Goal: Information Seeking & Learning: Learn about a topic

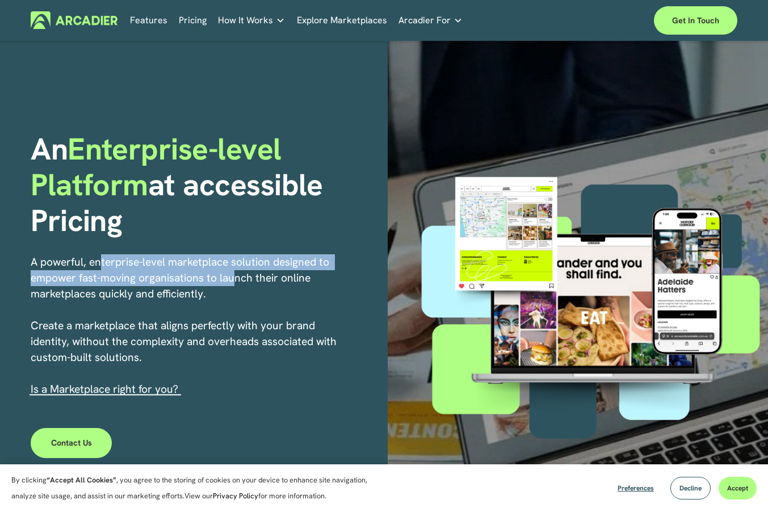
drag, startPoint x: 0, startPoint y: 0, endPoint x: 235, endPoint y: 286, distance: 370.4
click at [234, 286] on p "A powerful, enterprise-level marketplace solution designed to empower fast-movi…" at bounding box center [191, 325] width 320 height 143
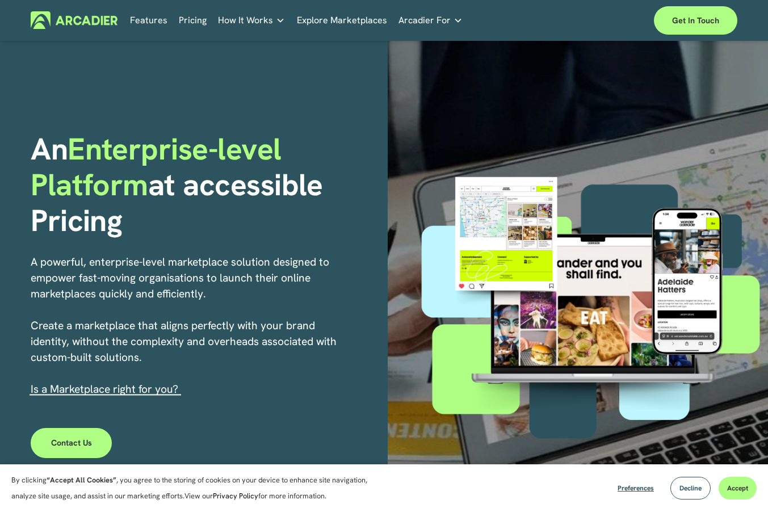
click at [258, 287] on p "A powerful, enterprise-level marketplace solution designed to empower fast-movi…" at bounding box center [191, 325] width 320 height 143
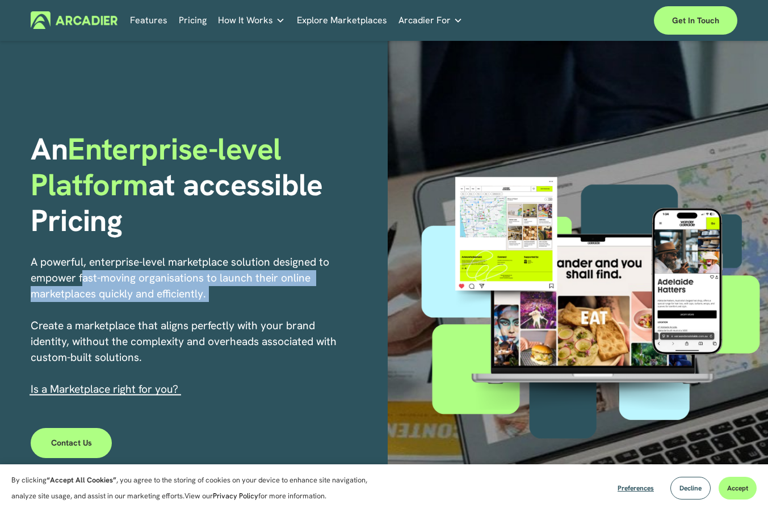
drag, startPoint x: 83, startPoint y: 281, endPoint x: 245, endPoint y: 304, distance: 163.5
click at [227, 307] on p "A powerful, enterprise-level marketplace solution designed to empower fast-movi…" at bounding box center [191, 325] width 320 height 143
click at [257, 302] on p "A powerful, enterprise-level marketplace solution designed to empower fast-movi…" at bounding box center [191, 325] width 320 height 143
click at [131, 302] on p "A powerful, enterprise-level marketplace solution designed to empower fast-movi…" at bounding box center [191, 325] width 320 height 143
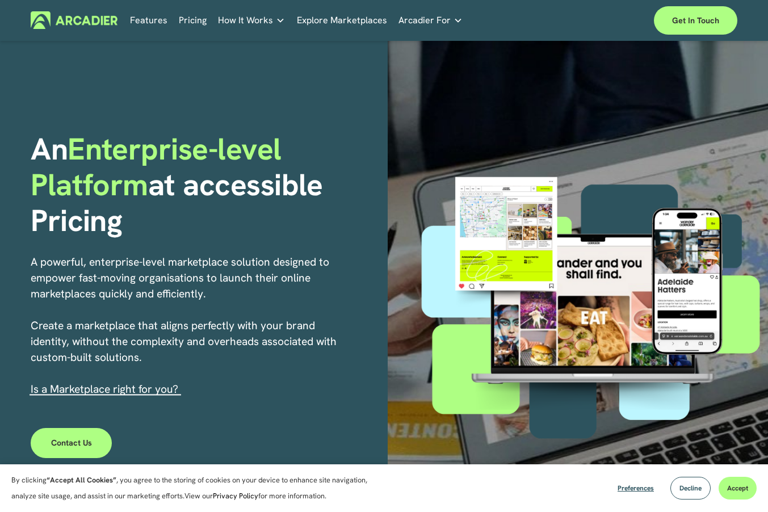
click at [237, 302] on p "A powerful, enterprise-level marketplace solution designed to empower fast-movi…" at bounding box center [191, 325] width 320 height 143
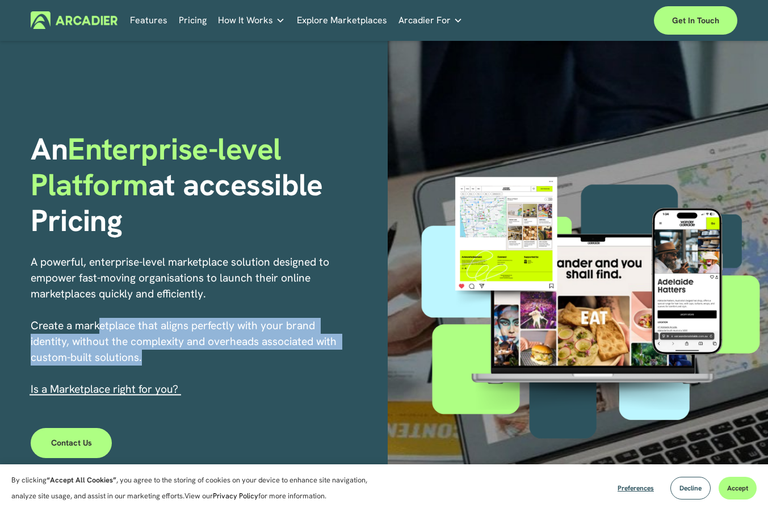
drag, startPoint x: 100, startPoint y: 330, endPoint x: 186, endPoint y: 360, distance: 91.4
click at [180, 361] on p "A powerful, enterprise-level marketplace solution designed to empower fast-movi…" at bounding box center [191, 325] width 320 height 143
click at [227, 349] on p "A powerful, enterprise-level marketplace solution designed to empower fast-movi…" at bounding box center [191, 325] width 320 height 143
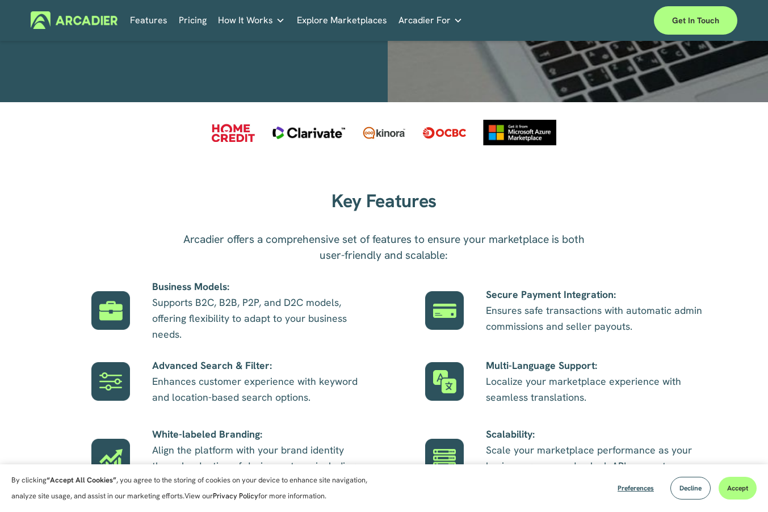
scroll to position [568, 0]
